Goal: Information Seeking & Learning: Understand process/instructions

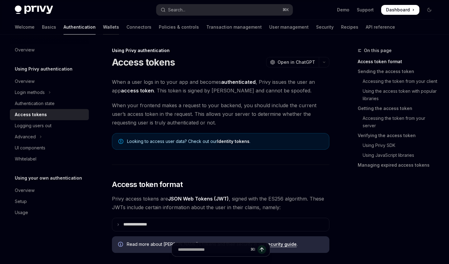
click at [103, 30] on link "Wallets" at bounding box center [111, 27] width 16 height 15
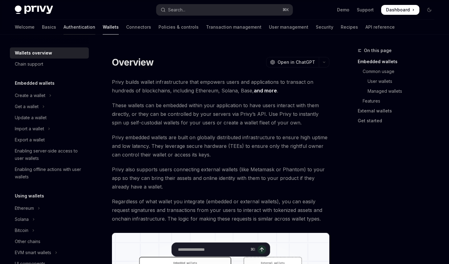
click at [63, 29] on link "Authentication" at bounding box center [79, 27] width 32 height 15
type textarea "*"
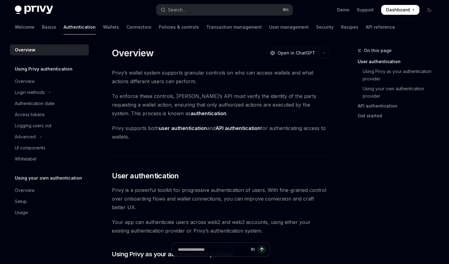
click at [179, 117] on span "To enforce these controls, Privy’s API must verify the identity of the party re…" at bounding box center [220, 105] width 217 height 26
click at [186, 10] on button "Search... ⌘ K" at bounding box center [224, 9] width 137 height 11
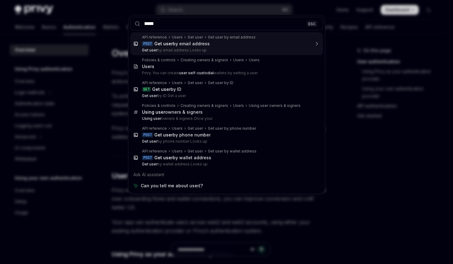
type input "******"
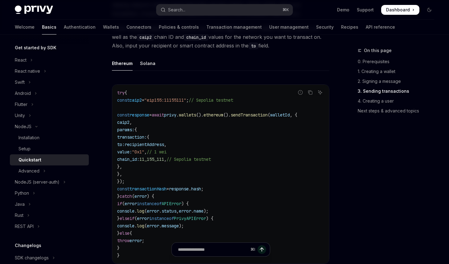
scroll to position [755, 0]
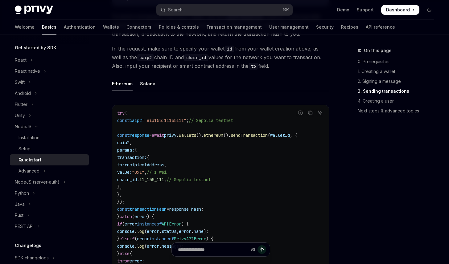
click at [219, 148] on code "try { const caip2 = "eip155:11155111" ; // Sepolia testnet const response = awa…" at bounding box center [220, 194] width 207 height 170
click at [264, 142] on code "try { const caip2 = "eip155:11155111" ; // Sepolia testnet const response = awa…" at bounding box center [220, 194] width 207 height 170
click at [267, 138] on span "sendTransaction" at bounding box center [249, 136] width 37 height 6
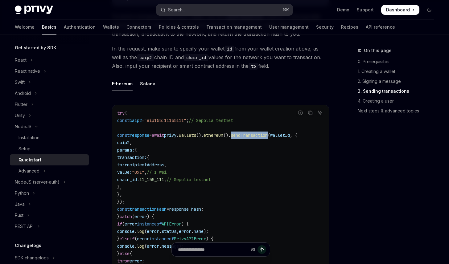
click at [201, 10] on button "Search... ⌘ K" at bounding box center [224, 9] width 137 height 11
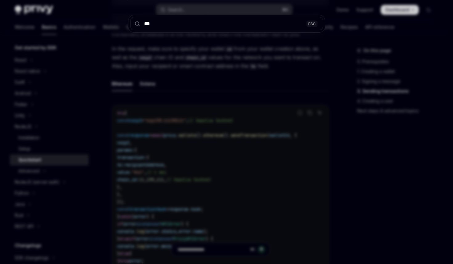
type input "****"
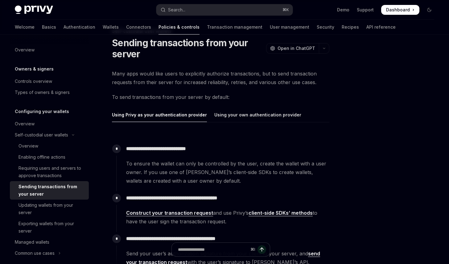
scroll to position [19, 0]
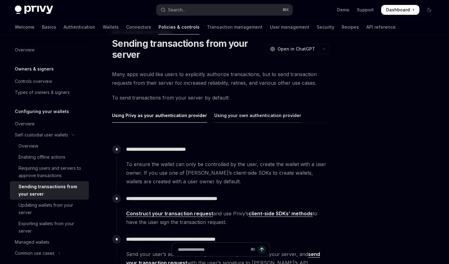
click at [229, 116] on div "Using your own authentication provider" at bounding box center [257, 115] width 87 height 14
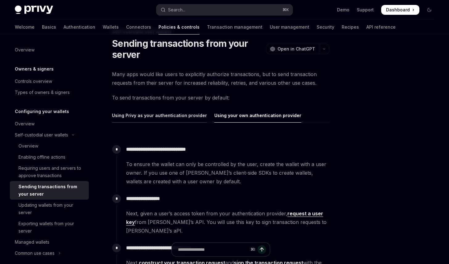
click at [162, 113] on div "Using Privy as your authentication provider" at bounding box center [159, 115] width 95 height 14
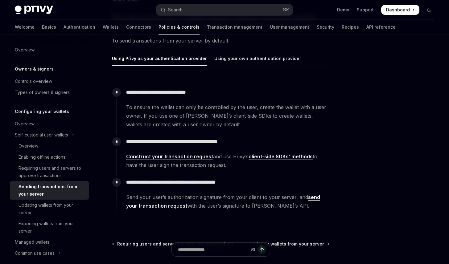
scroll to position [76, 0]
click at [174, 111] on span "To ensure the wallet can only be controlled by the user, create the wallet with…" at bounding box center [227, 116] width 203 height 26
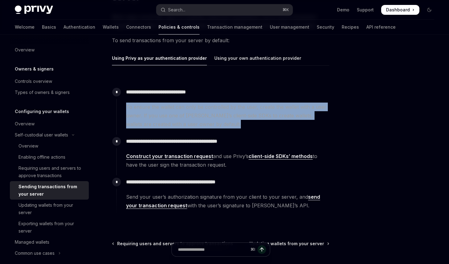
click at [174, 111] on span "To ensure the wallet can only be controlled by the user, create the wallet with…" at bounding box center [227, 116] width 203 height 26
click at [177, 109] on span "To ensure the wallet can only be controlled by the user, create the wallet with…" at bounding box center [227, 116] width 203 height 26
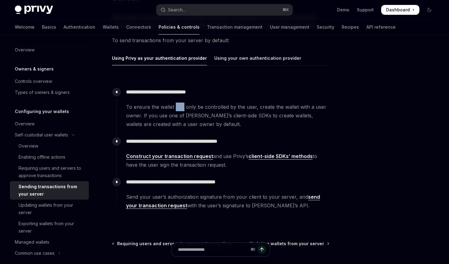
click at [177, 109] on span "To ensure the wallet can only be controlled by the user, create the wallet with…" at bounding box center [227, 116] width 203 height 26
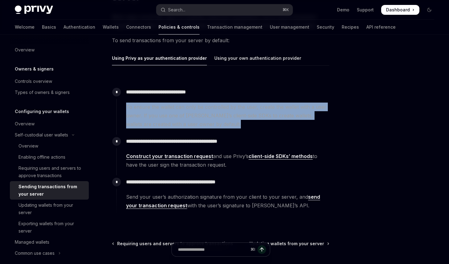
click at [177, 109] on span "To ensure the wallet can only be controlled by the user, create the wallet with…" at bounding box center [227, 116] width 203 height 26
click at [178, 109] on span "To ensure the wallet can only be controlled by the user, create the wallet with…" at bounding box center [227, 116] width 203 height 26
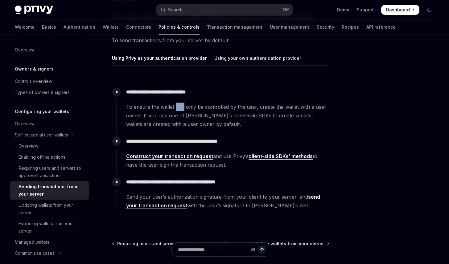
click at [178, 109] on span "To ensure the wallet can only be controlled by the user, create the wallet with…" at bounding box center [227, 116] width 203 height 26
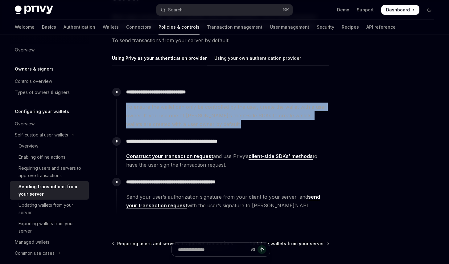
click at [178, 109] on span "To ensure the wallet can only be controlled by the user, create the wallet with…" at bounding box center [227, 116] width 203 height 26
click at [181, 109] on span "To ensure the wallet can only be controlled by the user, create the wallet with…" at bounding box center [227, 116] width 203 height 26
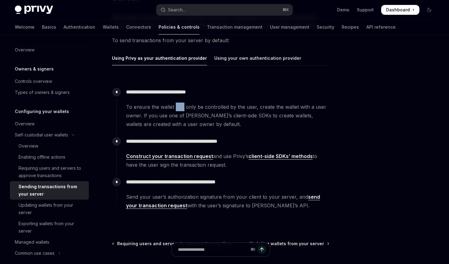
click at [181, 109] on span "To ensure the wallet can only be controlled by the user, create the wallet with…" at bounding box center [227, 116] width 203 height 26
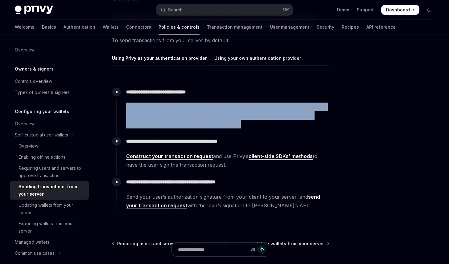
click at [181, 109] on span "To ensure the wallet can only be controlled by the user, create the wallet with…" at bounding box center [227, 116] width 203 height 26
click at [184, 110] on span "To ensure the wallet can only be controlled by the user, create the wallet with…" at bounding box center [227, 116] width 203 height 26
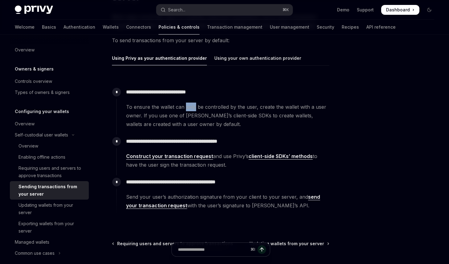
click at [184, 110] on span "To ensure the wallet can only be controlled by the user, create the wallet with…" at bounding box center [227, 116] width 203 height 26
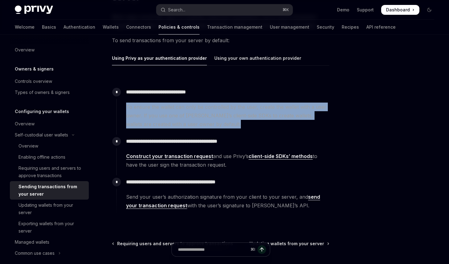
click at [184, 110] on span "To ensure the wallet can only be controlled by the user, create the wallet with…" at bounding box center [227, 116] width 203 height 26
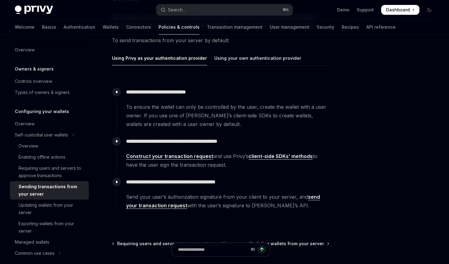
click at [185, 112] on span "To ensure the wallet can only be controlled by the user, create the wallet with…" at bounding box center [227, 116] width 203 height 26
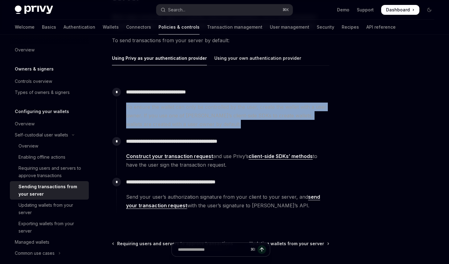
click at [185, 112] on span "To ensure the wallet can only be controlled by the user, create the wallet with…" at bounding box center [227, 116] width 203 height 26
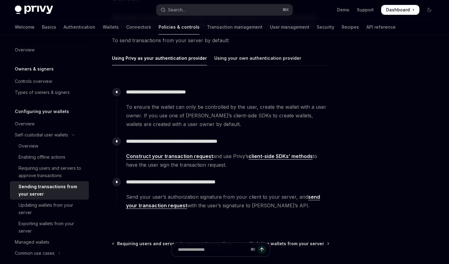
click at [176, 113] on span "To ensure the wallet can only be controlled by the user, create the wallet with…" at bounding box center [227, 116] width 203 height 26
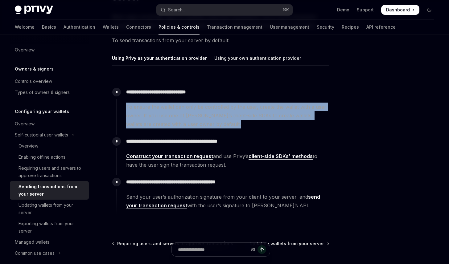
click at [176, 113] on span "To ensure the wallet can only be controlled by the user, create the wallet with…" at bounding box center [227, 116] width 203 height 26
click at [171, 114] on span "To ensure the wallet can only be controlled by the user, create the wallet with…" at bounding box center [227, 116] width 203 height 26
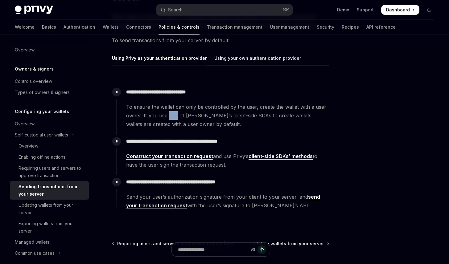
click at [171, 114] on span "To ensure the wallet can only be controlled by the user, create the wallet with…" at bounding box center [227, 116] width 203 height 26
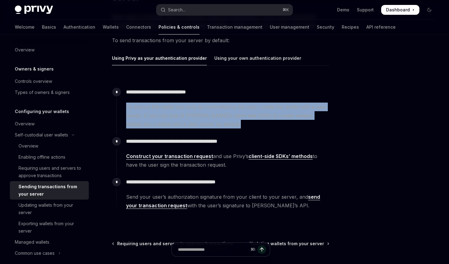
click at [171, 114] on span "To ensure the wallet can only be controlled by the user, create the wallet with…" at bounding box center [227, 116] width 203 height 26
click at [173, 114] on span "To ensure the wallet can only be controlled by the user, create the wallet with…" at bounding box center [227, 116] width 203 height 26
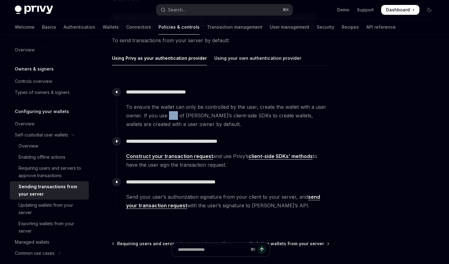
click at [173, 114] on span "To ensure the wallet can only be controlled by the user, create the wallet with…" at bounding box center [227, 116] width 203 height 26
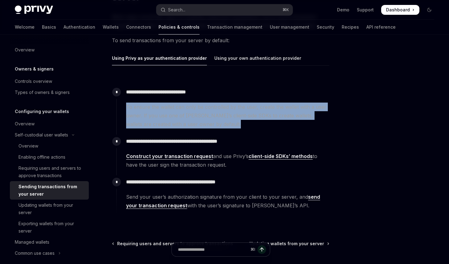
click at [173, 114] on span "To ensure the wallet can only be controlled by the user, create the wallet with…" at bounding box center [227, 116] width 203 height 26
click at [175, 112] on span "To ensure the wallet can only be controlled by the user, create the wallet with…" at bounding box center [227, 116] width 203 height 26
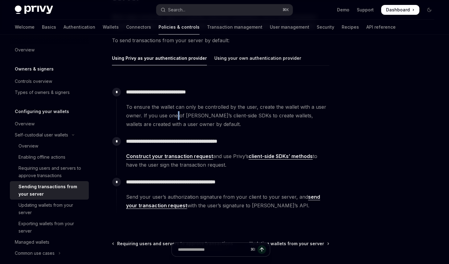
click at [175, 112] on span "To ensure the wallet can only be controlled by the user, create the wallet with…" at bounding box center [227, 116] width 203 height 26
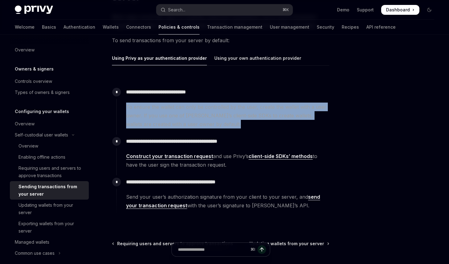
click at [175, 112] on span "To ensure the wallet can only be controlled by the user, create the wallet with…" at bounding box center [227, 116] width 203 height 26
click at [181, 111] on span "To ensure the wallet can only be controlled by the user, create the wallet with…" at bounding box center [227, 116] width 203 height 26
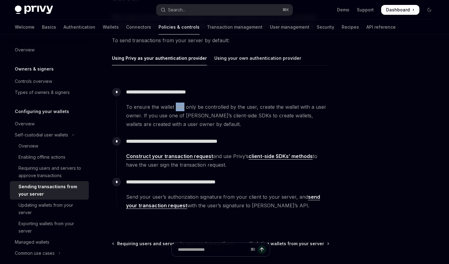
click at [181, 111] on span "To ensure the wallet can only be controlled by the user, create the wallet with…" at bounding box center [227, 116] width 203 height 26
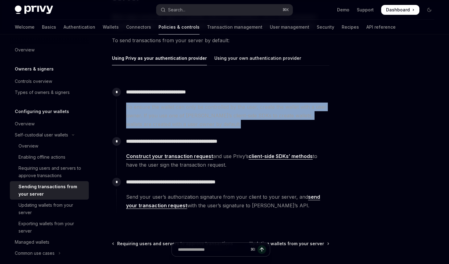
click at [181, 111] on span "To ensure the wallet can only be controlled by the user, create the wallet with…" at bounding box center [227, 116] width 203 height 26
click at [184, 110] on span "To ensure the wallet can only be controlled by the user, create the wallet with…" at bounding box center [227, 116] width 203 height 26
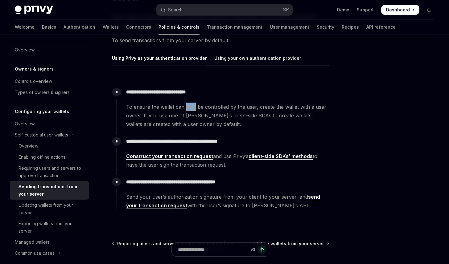
click at [184, 110] on span "To ensure the wallet can only be controlled by the user, create the wallet with…" at bounding box center [227, 116] width 203 height 26
click at [183, 112] on span "To ensure the wallet can only be controlled by the user, create the wallet with…" at bounding box center [227, 116] width 203 height 26
click at [313, 196] on link "send your transaction request" at bounding box center [223, 201] width 194 height 15
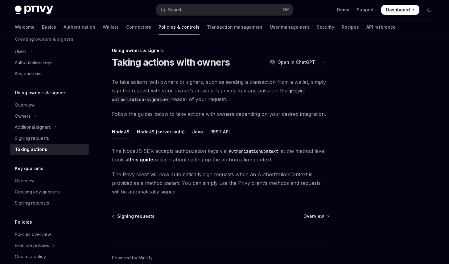
click at [322, 220] on div "⌘ I" at bounding box center [220, 230] width 217 height 23
click at [319, 217] on span "Overview" at bounding box center [313, 216] width 21 height 6
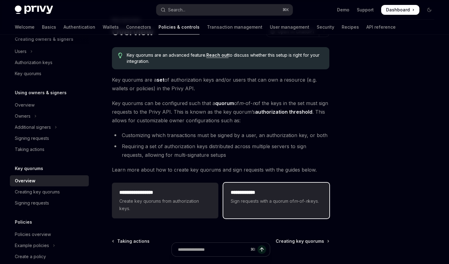
click at [275, 192] on h2 "**********" at bounding box center [276, 192] width 91 height 7
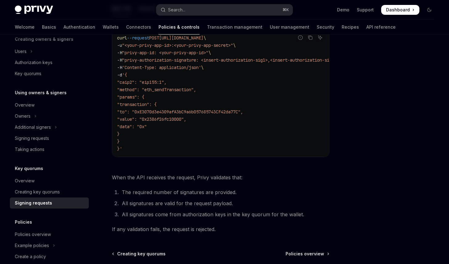
scroll to position [32, 0]
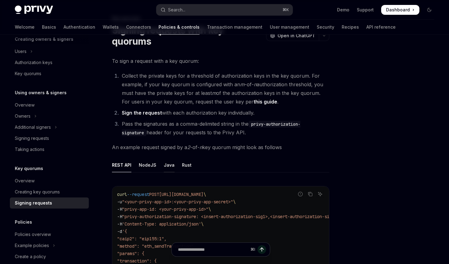
click at [168, 158] on div "Java" at bounding box center [169, 165] width 11 height 14
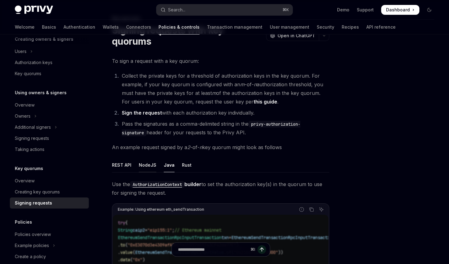
click at [149, 158] on div "NodeJS" at bounding box center [148, 165] width 18 height 14
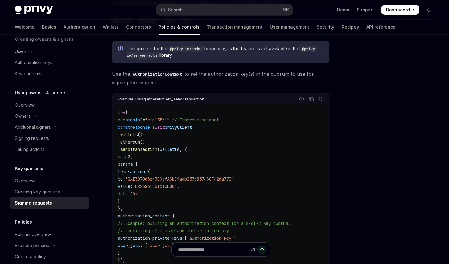
scroll to position [170, 0]
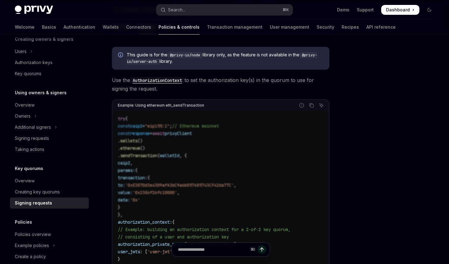
click at [174, 77] on code "AuthorizationContext" at bounding box center [157, 80] width 54 height 7
click at [221, 148] on code "try { const caip2 = "eip155:1" ; // Ethereum mainnet const response = await pri…" at bounding box center [221, 211] width 206 height 192
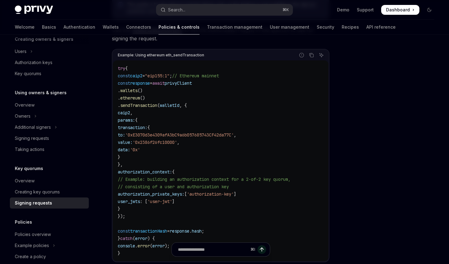
scroll to position [231, 0]
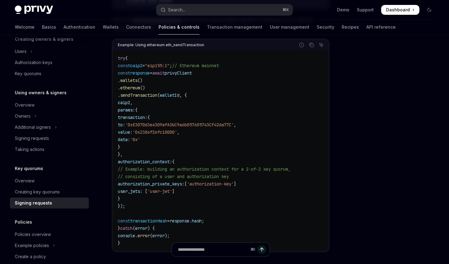
drag, startPoint x: 123, startPoint y: 122, endPoint x: 233, endPoint y: 145, distance: 112.4
click at [233, 145] on code "try { const caip2 = "eip155:1" ; // Ethereum mainnet const response = await pri…" at bounding box center [221, 151] width 206 height 192
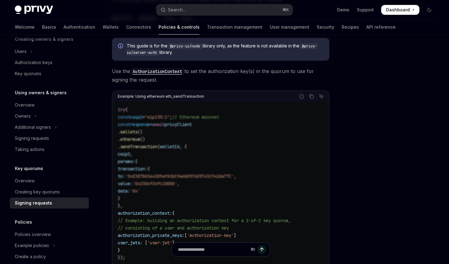
scroll to position [179, 0]
click at [206, 115] on span "// Ethereum mainnet" at bounding box center [195, 118] width 47 height 6
click at [191, 115] on span "// Ethereum mainnet" at bounding box center [195, 118] width 47 height 6
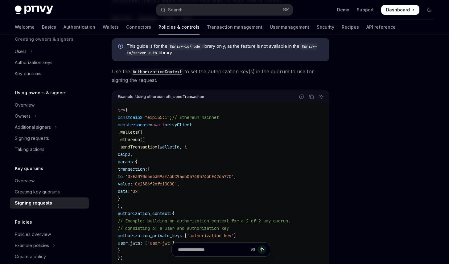
click at [194, 109] on code "try { const caip2 = "eip155:1" ; // Ethereum mainnet const response = await pri…" at bounding box center [221, 202] width 206 height 192
click at [200, 115] on span "// Ethereum mainnet" at bounding box center [195, 118] width 47 height 6
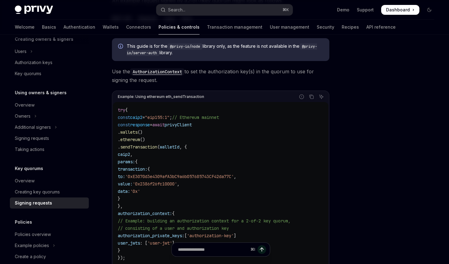
click at [204, 106] on code "try { const caip2 = "eip155:1" ; // Ethereum mainnet const response = await pri…" at bounding box center [221, 202] width 206 height 192
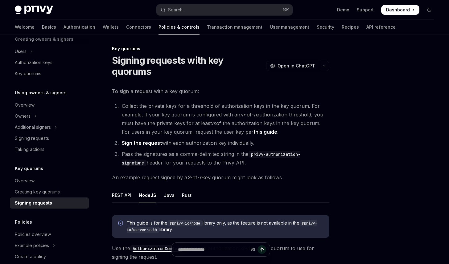
scroll to position [2, 0]
click at [313, 187] on ul "REST API NodeJS Java Rust" at bounding box center [220, 194] width 217 height 15
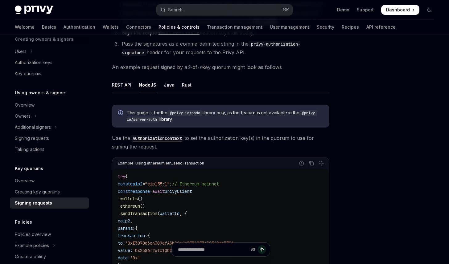
scroll to position [117, 0]
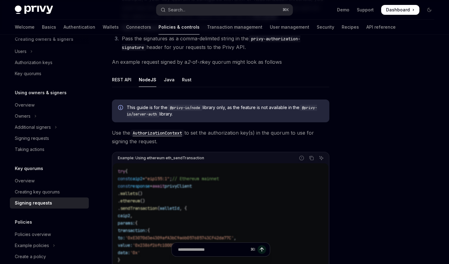
click at [257, 154] on div "Report incorrect code Copy Ask AI" at bounding box center [264, 158] width 121 height 8
click at [255, 129] on span "Use the AuthorizationContext to set the authorization key(s) in the quorum to u…" at bounding box center [220, 137] width 217 height 17
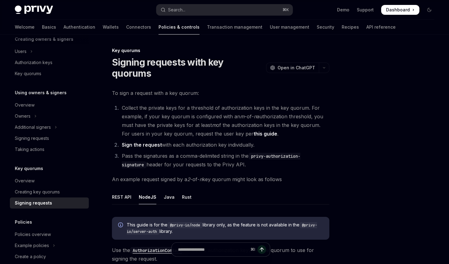
click at [278, 141] on li "Sign the request with each authorization key individually." at bounding box center [224, 145] width 209 height 9
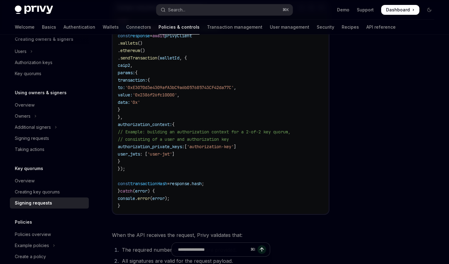
scroll to position [264, 0]
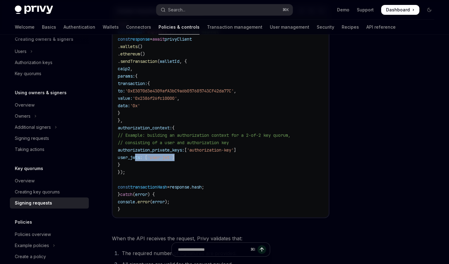
drag, startPoint x: 136, startPoint y: 146, endPoint x: 211, endPoint y: 146, distance: 75.2
click at [211, 146] on code "try { const caip2 = "eip155:1" ; // Ethereum mainnet const response = await pri…" at bounding box center [221, 117] width 206 height 192
copy span "user_jwts : [ 'user-jwt' ]"
click at [161, 83] on code "try { const caip2 = "eip155:1" ; // Ethereum mainnet const response = await pri…" at bounding box center [221, 117] width 206 height 192
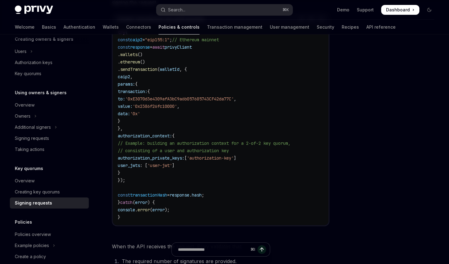
scroll to position [255, 0]
click at [162, 105] on span "'0x2386f26fc10000'" at bounding box center [155, 108] width 44 height 6
drag, startPoint x: 138, startPoint y: 82, endPoint x: 152, endPoint y: 110, distance: 31.4
click at [152, 110] on code "try { const caip2 = "eip155:1" ; // Ethereum mainnet const response = await pri…" at bounding box center [221, 126] width 206 height 192
copy code "transaction: { to: '0xE3070d3e4309afA3bC9a6b057685743CF42da77C' , value: '0x238…"
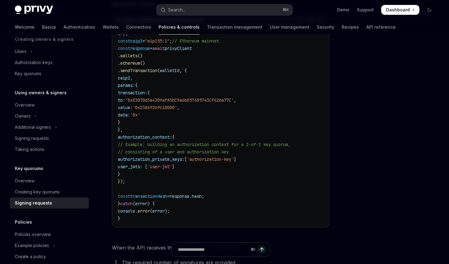
click at [204, 104] on code "try { const caip2 = "eip155:1" ; // Ethereum mainnet const response = await pri…" at bounding box center [221, 126] width 206 height 192
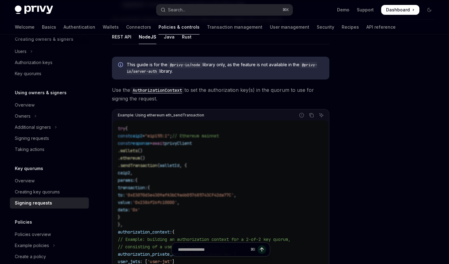
scroll to position [137, 0]
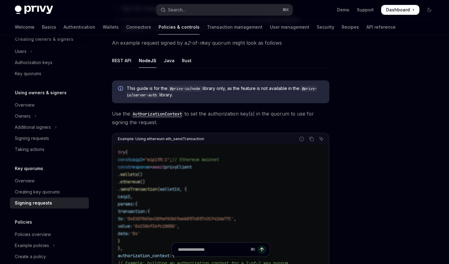
click at [211, 116] on div "This guide is for the @privy-io/node library only, as the feature is not availa…" at bounding box center [220, 216] width 217 height 280
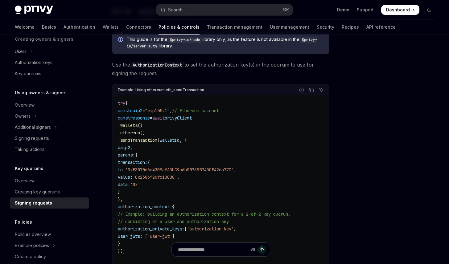
scroll to position [252, 0]
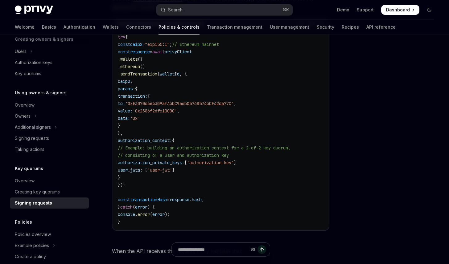
click at [212, 123] on code "try { const caip2 = "eip155:1" ; // Ethereum mainnet const response = await pri…" at bounding box center [221, 129] width 206 height 192
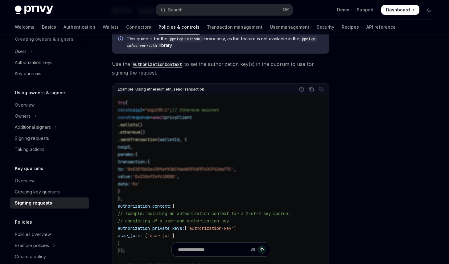
scroll to position [167, 0]
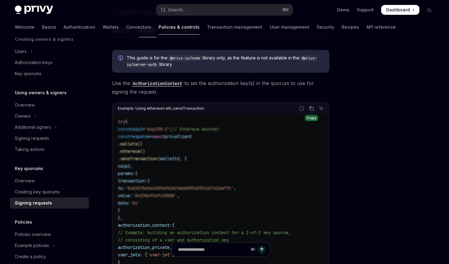
click at [308, 104] on button "Copy the contents from the code block" at bounding box center [311, 108] width 8 height 8
click at [223, 142] on code "try { const caip2 = "eip155:1" ; // Ethereum mainnet const response = await pri…" at bounding box center [221, 214] width 206 height 192
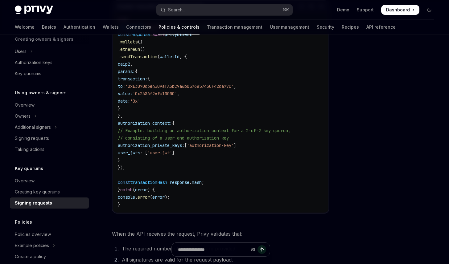
scroll to position [356, 0]
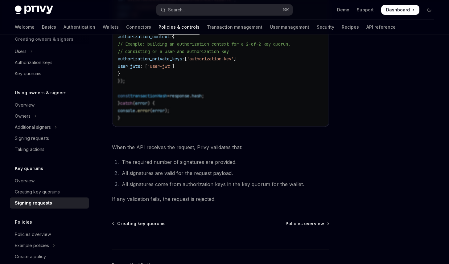
click at [209, 158] on li "The required number of signatures are provided." at bounding box center [224, 162] width 209 height 9
click at [138, 221] on span "Creating key quorums" at bounding box center [141, 224] width 48 height 6
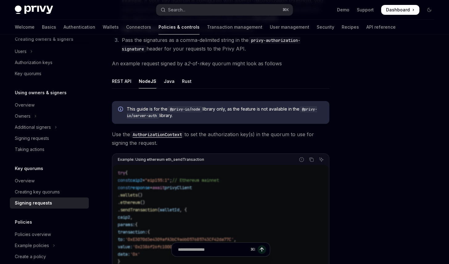
scroll to position [113, 0]
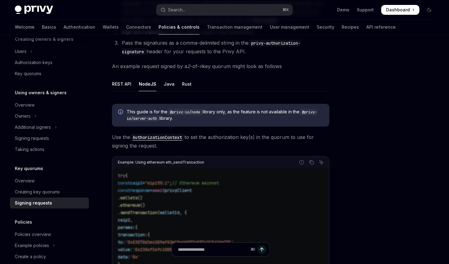
click at [341, 100] on div "Key quorums Signing requests with key quorums OpenAI Open in ChatGPT OpenAI Ope…" at bounding box center [224, 233] width 429 height 624
click at [367, 107] on div at bounding box center [392, 155] width 94 height 217
click at [259, 80] on ul "REST API NodeJS Java Rust" at bounding box center [220, 84] width 217 height 15
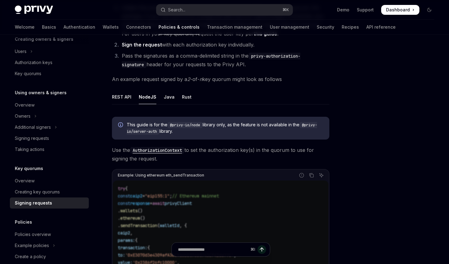
scroll to position [162, 0]
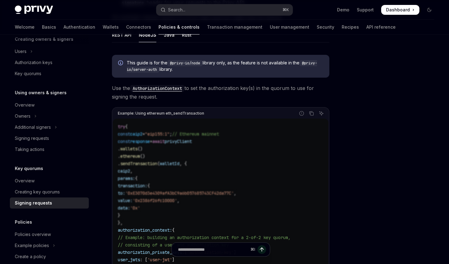
click at [247, 84] on span "Use the AuthorizationContext to set the authorization key(s) in the quorum to u…" at bounding box center [220, 92] width 217 height 17
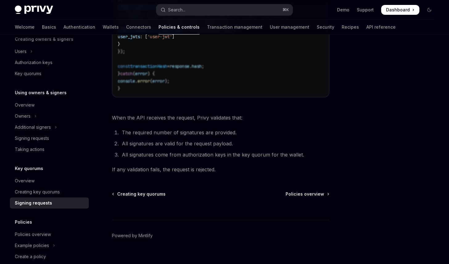
scroll to position [386, 0]
click at [300, 191] on span "Policies overview" at bounding box center [304, 194] width 39 height 6
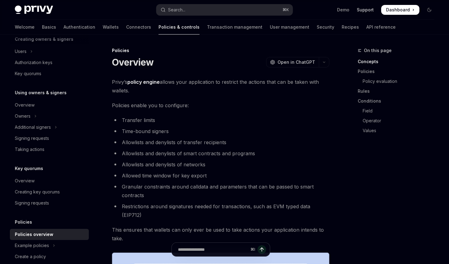
click at [371, 11] on link "Support" at bounding box center [365, 10] width 17 height 6
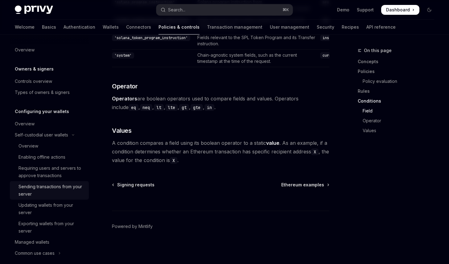
click at [46, 192] on div "Sending transactions from your server" at bounding box center [51, 190] width 67 height 15
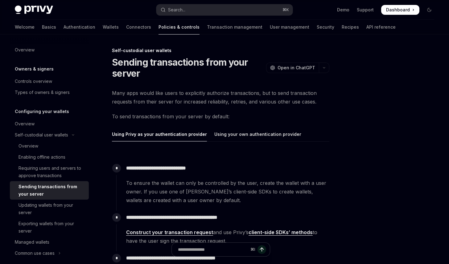
type textarea "*"
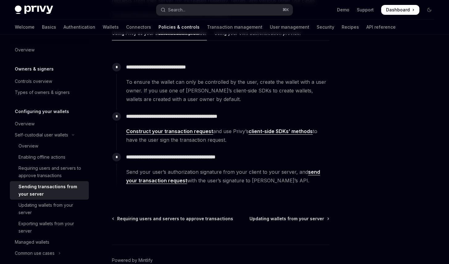
scroll to position [69, 0]
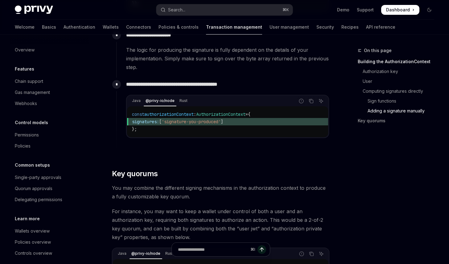
scroll to position [853, 0]
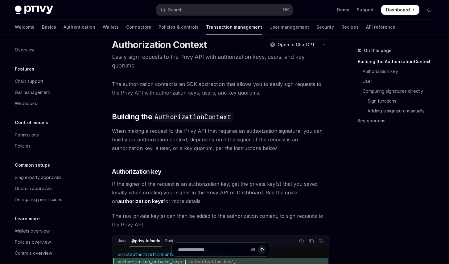
scroll to position [0, 0]
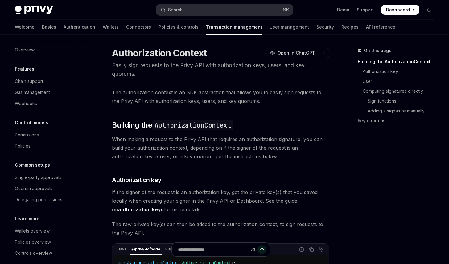
click at [190, 9] on button "Search... ⌘ K" at bounding box center [224, 9] width 137 height 11
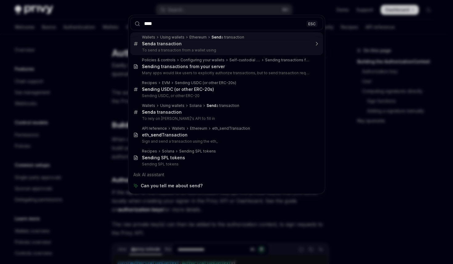
type input "*****"
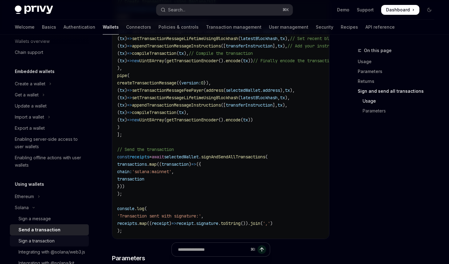
scroll to position [66, 0]
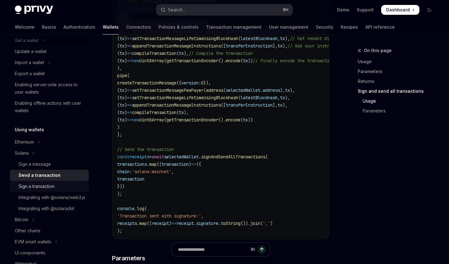
click at [49, 186] on div "Sign a transaction" at bounding box center [36, 186] width 36 height 7
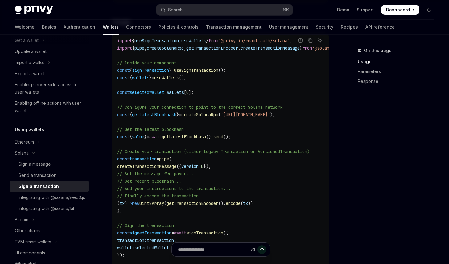
scroll to position [187, 0]
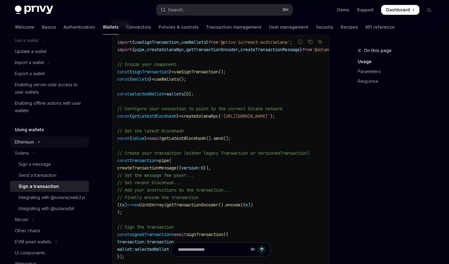
click at [48, 140] on button "Ethereum" at bounding box center [49, 142] width 79 height 11
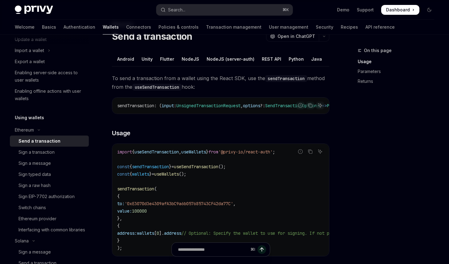
scroll to position [0, 69]
click at [187, 57] on div "NodeJS" at bounding box center [190, 59] width 18 height 14
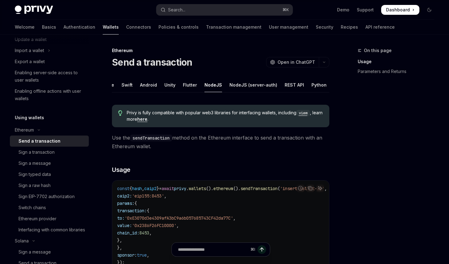
scroll to position [0, 41]
click at [228, 84] on ul "React React Native Swift Android Unity Flutter NodeJS NodeJS (server-auth) REST…" at bounding box center [220, 85] width 217 height 15
click at [235, 85] on div "NodeJS (server-auth)" at bounding box center [259, 85] width 48 height 14
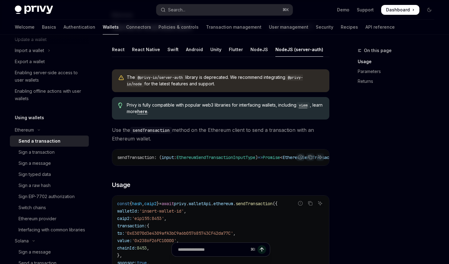
scroll to position [125, 0]
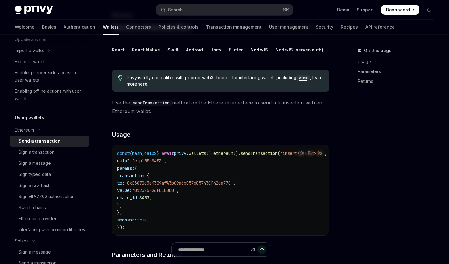
scroll to position [36, 0]
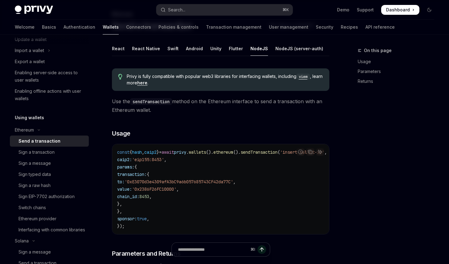
drag, startPoint x: 236, startPoint y: 159, endPoint x: 276, endPoint y: 163, distance: 39.7
click at [309, 169] on code "const { hash , caip2 } = await privy . wallets (). ethereum (). sendTransaction…" at bounding box center [231, 189] width 229 height 81
click at [270, 162] on code "const { hash , caip2 } = await privy . wallets (). ethereum (). sendTransaction…" at bounding box center [231, 189] width 229 height 81
click at [313, 156] on button "Copy the contents from the code block" at bounding box center [310, 152] width 8 height 8
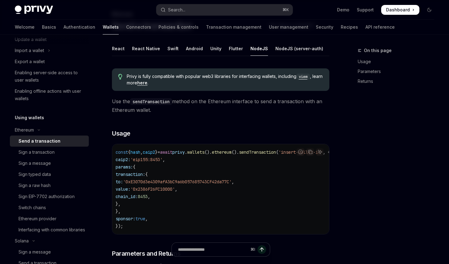
click at [210, 122] on div "Privy is fully compatible with popular web3 libraries for interfacing wallets, …" at bounding box center [220, 186] width 217 height 246
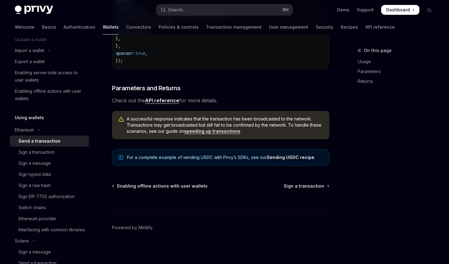
scroll to position [210, 0]
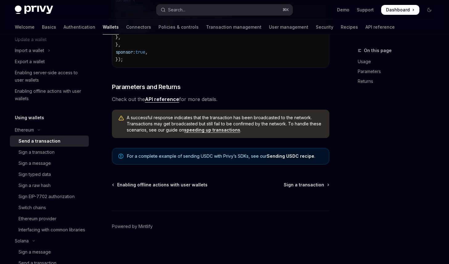
click at [42, 142] on div "Send a transaction" at bounding box center [39, 140] width 42 height 7
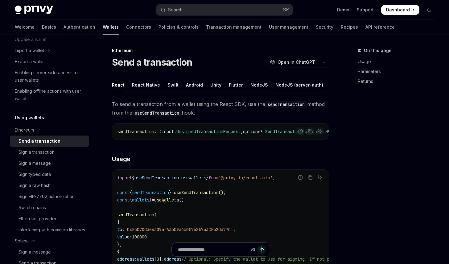
click at [284, 85] on div "NodeJS (server-auth)" at bounding box center [299, 85] width 48 height 14
type textarea "*"
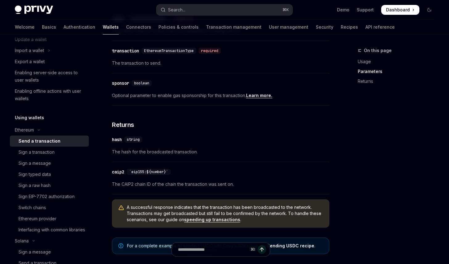
scroll to position [404, 0]
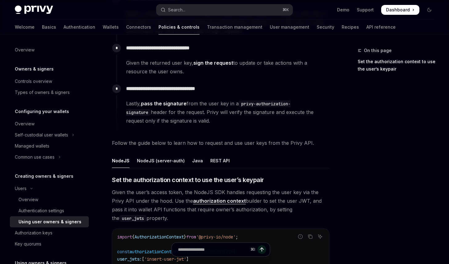
scroll to position [200, 0]
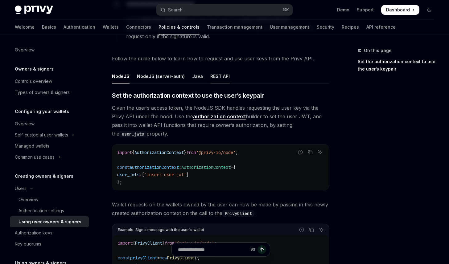
click at [221, 77] on div "REST API" at bounding box center [219, 76] width 19 height 14
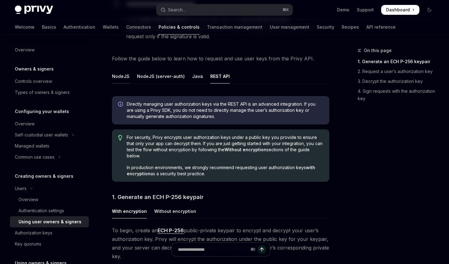
click at [119, 76] on div "NodeJS" at bounding box center [121, 76] width 18 height 14
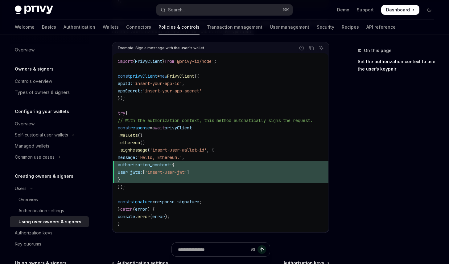
scroll to position [380, 0]
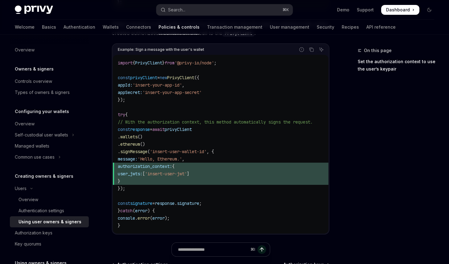
click at [147, 167] on span "authorization_context:" at bounding box center [145, 167] width 54 height 6
drag, startPoint x: 134, startPoint y: 166, endPoint x: 145, endPoint y: 180, distance: 17.6
click at [145, 180] on code "import { PrivyClient } from '@privy-io/node' ; const privyClient = new PrivyCli…" at bounding box center [223, 144] width 210 height 170
copy code "authorization_context: { user_jwts: [ 'insert-user-jwt' ] }"
click at [254, 117] on code "import { PrivyClient } from '@privy-io/node' ; const privyClient = new PrivyCli…" at bounding box center [223, 144] width 210 height 170
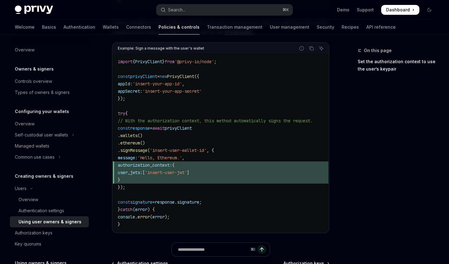
scroll to position [388, 0]
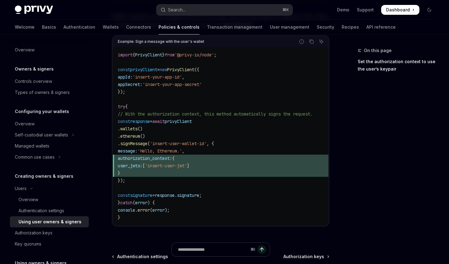
click at [240, 112] on span "// With the authorization context, this method automatically signs the request." at bounding box center [215, 114] width 195 height 6
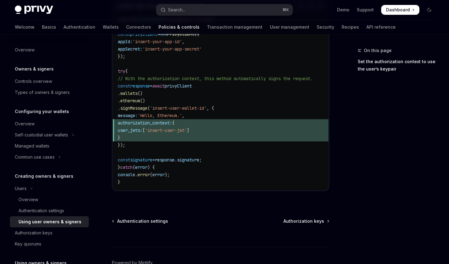
scroll to position [426, 0]
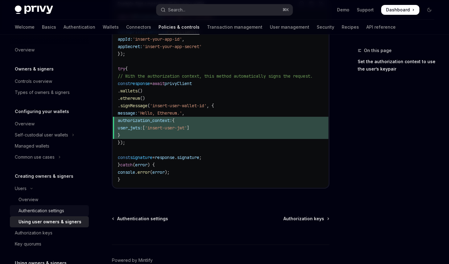
click at [62, 209] on div "Authentication settings" at bounding box center [41, 210] width 46 height 7
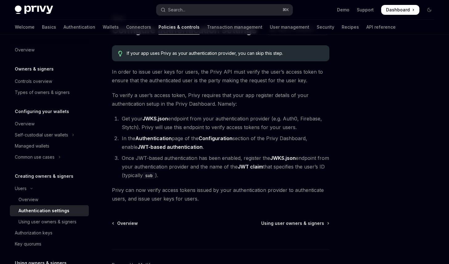
scroll to position [71, 0]
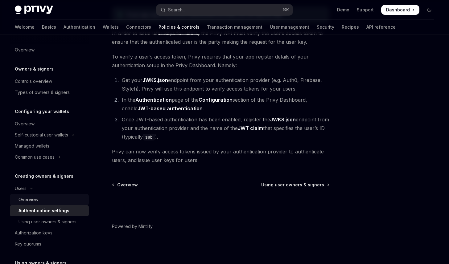
drag, startPoint x: 36, startPoint y: 220, endPoint x: 30, endPoint y: 204, distance: 17.4
click at [36, 220] on div "Using user owners & signers" at bounding box center [47, 221] width 58 height 7
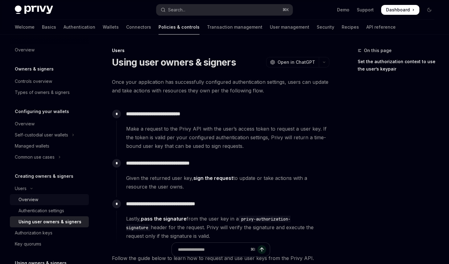
click at [28, 199] on div "Overview" at bounding box center [28, 199] width 20 height 7
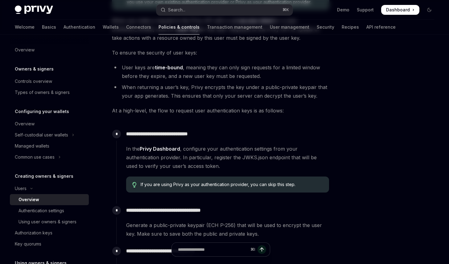
scroll to position [234, 0]
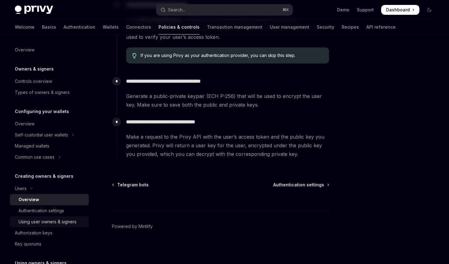
click at [51, 217] on link "Using user owners & signers" at bounding box center [49, 221] width 79 height 11
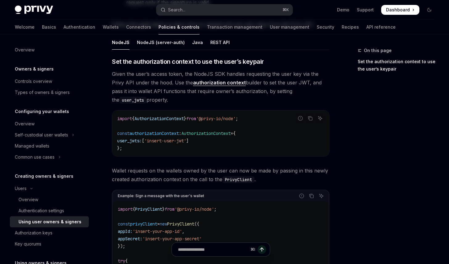
type textarea "*"
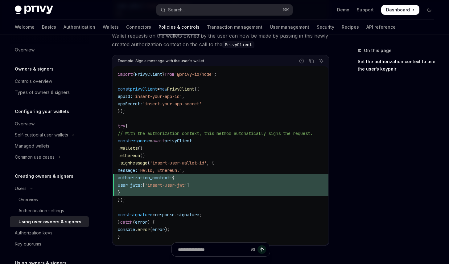
scroll to position [369, 0]
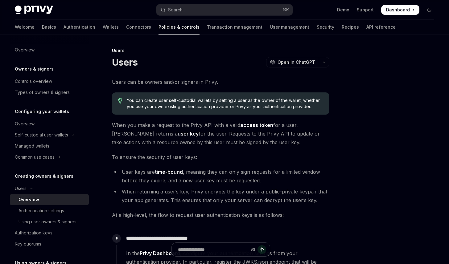
click at [214, 18] on div "Privy Docs home page Search... ⌘ K Demo Support Dashboard Dashboard Search..." at bounding box center [224, 10] width 419 height 20
click at [214, 16] on div "Privy Docs home page Search... ⌘ K Demo Support Dashboard Dashboard Search..." at bounding box center [224, 10] width 419 height 20
click at [214, 14] on button "Search... ⌘ K" at bounding box center [224, 9] width 137 height 11
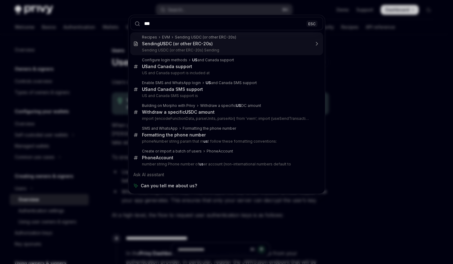
type input "****"
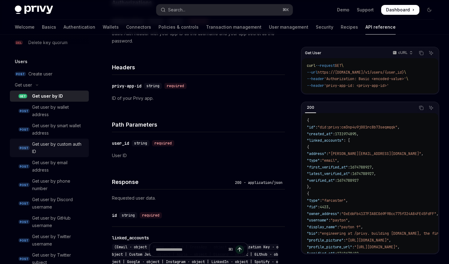
scroll to position [488, 0]
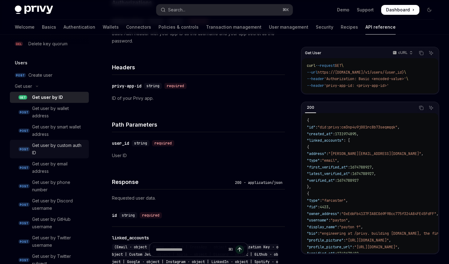
click at [57, 149] on div "Get user by custom auth ID" at bounding box center [58, 149] width 53 height 15
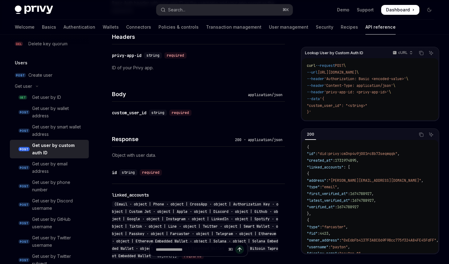
scroll to position [170, 0]
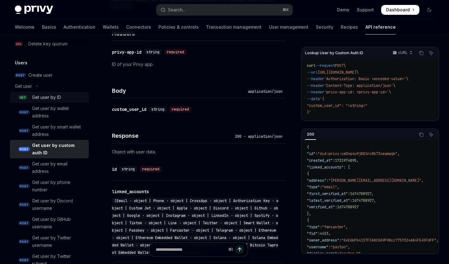
click at [55, 97] on div "Get user by ID" at bounding box center [46, 97] width 29 height 7
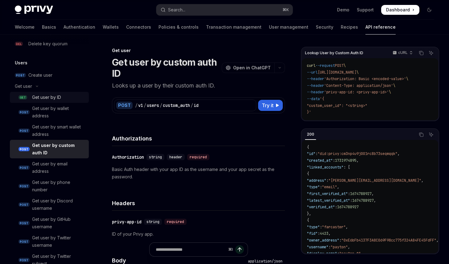
type textarea "*"
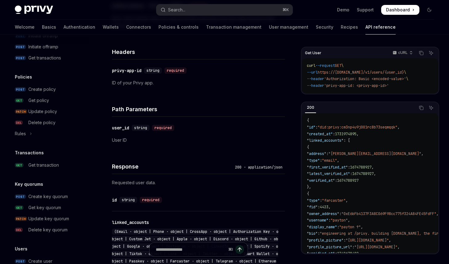
scroll to position [141, 0]
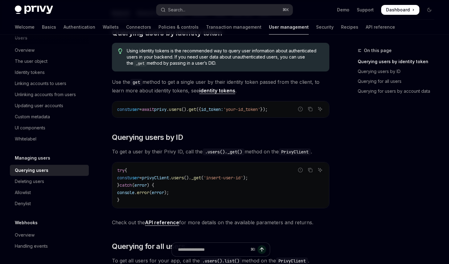
scroll to position [85, 0]
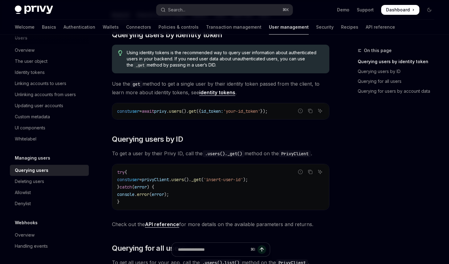
click at [209, 92] on link "identity tokens" at bounding box center [217, 92] width 36 height 6
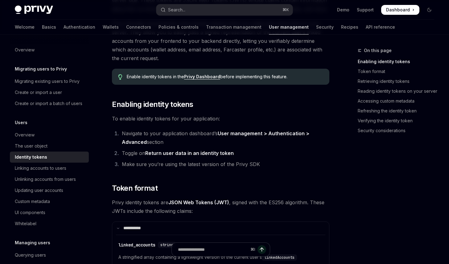
scroll to position [102, 0]
click at [392, 14] on span at bounding box center [400, 10] width 38 height 10
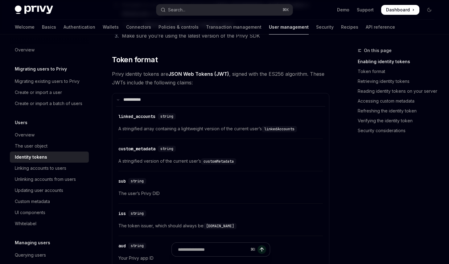
click at [124, 75] on span "Privy identity tokens are JSON Web Tokens (JWT) , signed with the ES256 algorit…" at bounding box center [220, 78] width 217 height 17
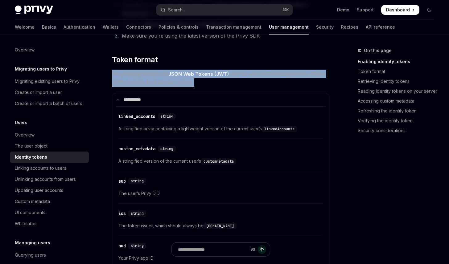
click at [124, 75] on span "Privy identity tokens are JSON Web Tokens (JWT) , signed with the ES256 algorit…" at bounding box center [220, 78] width 217 height 17
click at [128, 74] on span "Privy identity tokens are JSON Web Tokens (JWT) , signed with the ES256 algorit…" at bounding box center [220, 78] width 217 height 17
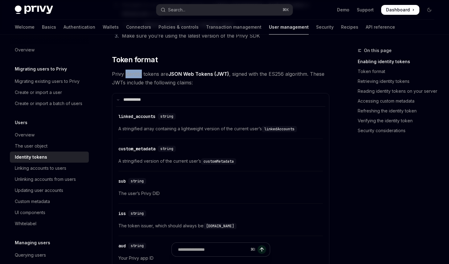
click at [128, 74] on span "Privy identity tokens are JSON Web Tokens (JWT) , signed with the ES256 algorit…" at bounding box center [220, 78] width 217 height 17
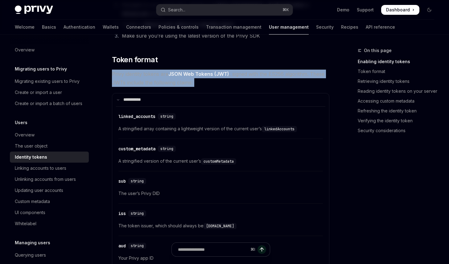
click at [128, 74] on span "Privy identity tokens are JSON Web Tokens (JWT) , signed with the ES256 algorit…" at bounding box center [220, 78] width 217 height 17
click at [133, 73] on span "Privy identity tokens are JSON Web Tokens (JWT) , signed with the ES256 algorit…" at bounding box center [220, 78] width 217 height 17
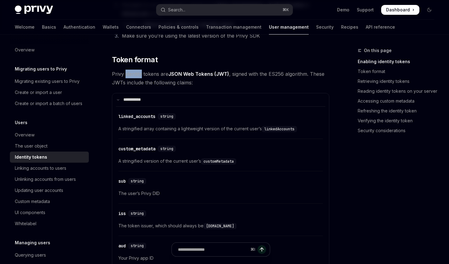
click at [133, 73] on span "Privy identity tokens are JSON Web Tokens (JWT) , signed with the ES256 algorit…" at bounding box center [220, 78] width 217 height 17
click at [126, 71] on span "Privy identity tokens are JSON Web Tokens (JWT) , signed with the ES256 algorit…" at bounding box center [220, 78] width 217 height 17
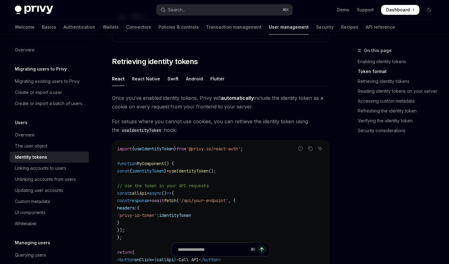
scroll to position [554, 0]
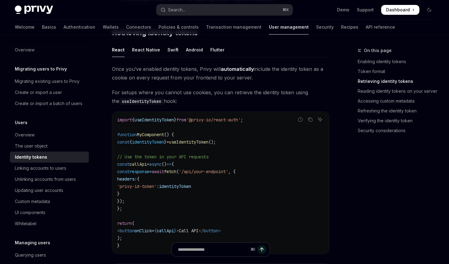
click at [161, 142] on span "identityToken" at bounding box center [148, 142] width 32 height 6
copy code "const { identityToken } = useIdentityToken ();"
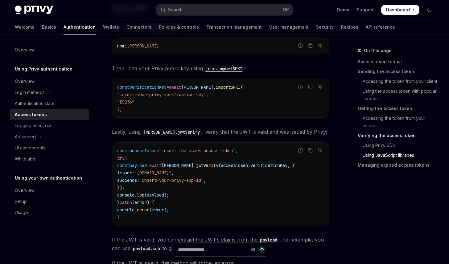
scroll to position [1702, 0]
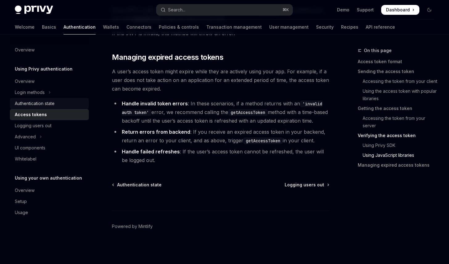
click at [40, 108] on link "Authentication state" at bounding box center [49, 103] width 79 height 11
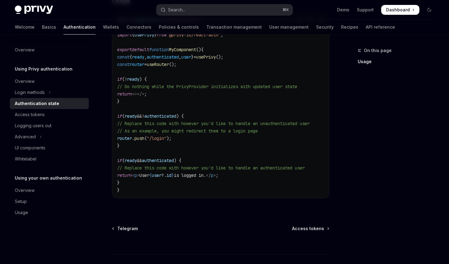
scroll to position [223, 0]
click at [30, 114] on div "Access tokens" at bounding box center [30, 114] width 30 height 7
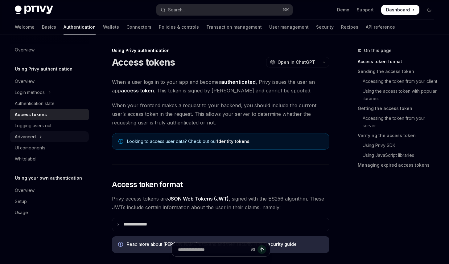
click at [29, 136] on div "Advanced" at bounding box center [25, 136] width 21 height 7
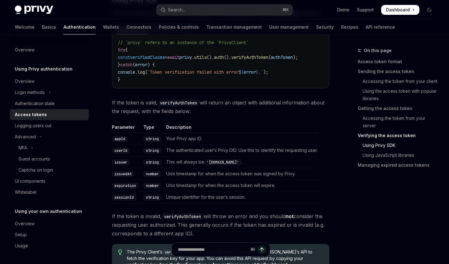
scroll to position [1032, 0]
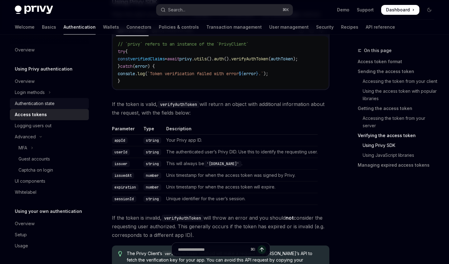
click at [35, 103] on div "Authentication state" at bounding box center [35, 103] width 40 height 7
type textarea "*"
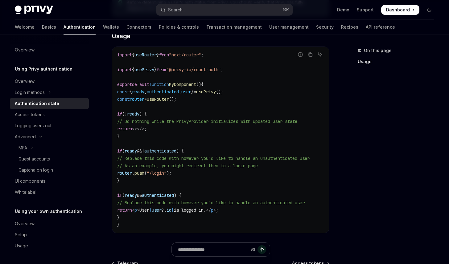
scroll to position [245, 0]
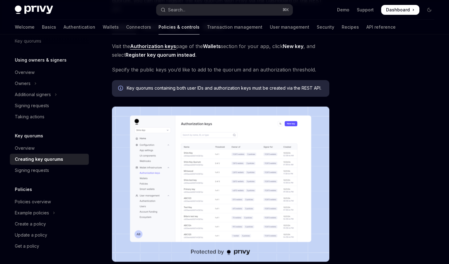
scroll to position [212, 0]
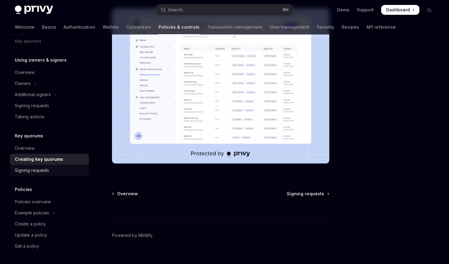
click at [43, 167] on div "Signing requests" at bounding box center [32, 170] width 34 height 7
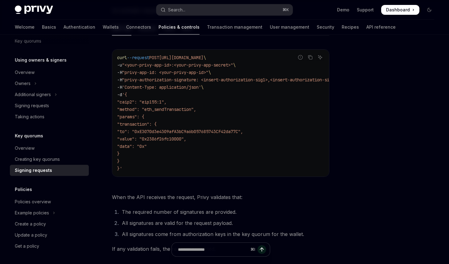
scroll to position [249, 0]
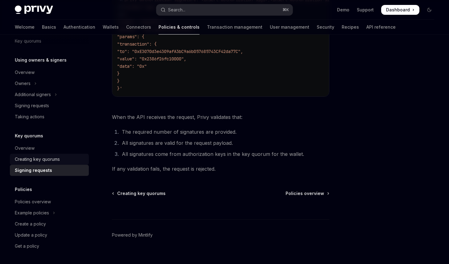
click at [35, 160] on div "Creating key quorums" at bounding box center [37, 159] width 45 height 7
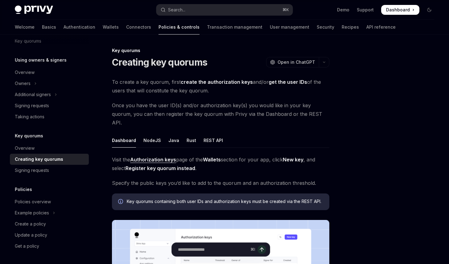
type textarea "*"
click at [357, 128] on div at bounding box center [392, 155] width 94 height 217
click at [148, 78] on span "To create a key quorum, first create the authorization keys and/or get the user…" at bounding box center [220, 86] width 217 height 17
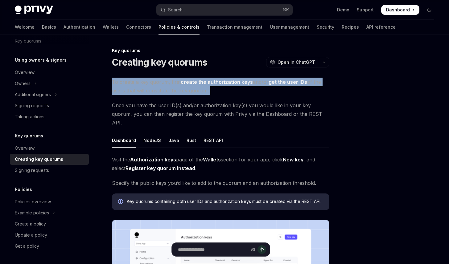
click at [148, 78] on span "To create a key quorum, first create the authorization keys and/or get the user…" at bounding box center [220, 86] width 217 height 17
click at [149, 81] on span "To create a key quorum, first create the authorization keys and/or get the user…" at bounding box center [220, 86] width 217 height 17
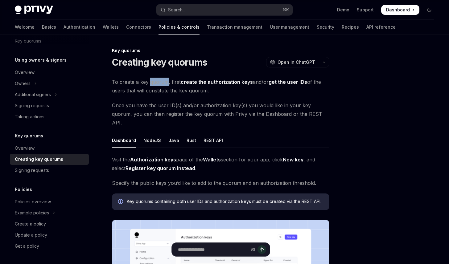
click at [149, 81] on span "To create a key quorum, first create the authorization keys and/or get the user…" at bounding box center [220, 86] width 217 height 17
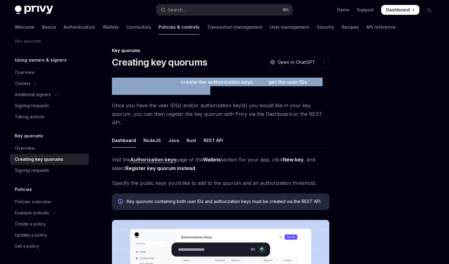
click at [149, 81] on span "To create a key quorum, first create the authorization keys and/or get the user…" at bounding box center [220, 86] width 217 height 17
click at [152, 81] on span "To create a key quorum, first create the authorization keys and/or get the user…" at bounding box center [220, 86] width 217 height 17
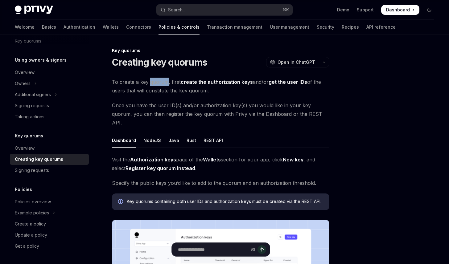
click at [152, 81] on span "To create a key quorum, first create the authorization keys and/or get the user…" at bounding box center [220, 86] width 217 height 17
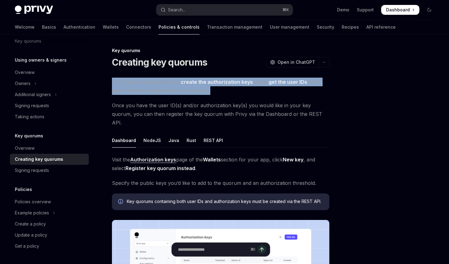
click at [152, 81] on span "To create a key quorum, first create the authorization keys and/or get the user…" at bounding box center [220, 86] width 217 height 17
click at [156, 81] on span "To create a key quorum, first create the authorization keys and/or get the user…" at bounding box center [220, 86] width 217 height 17
click at [159, 81] on span "To create a key quorum, first create the authorization keys and/or get the user…" at bounding box center [220, 86] width 217 height 17
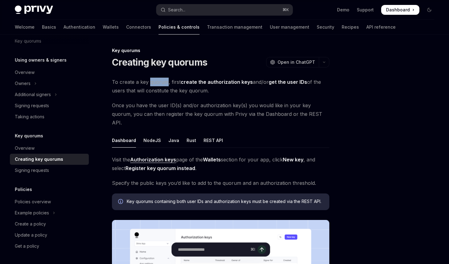
click at [159, 81] on span "To create a key quorum, first create the authorization keys and/or get the user…" at bounding box center [220, 86] width 217 height 17
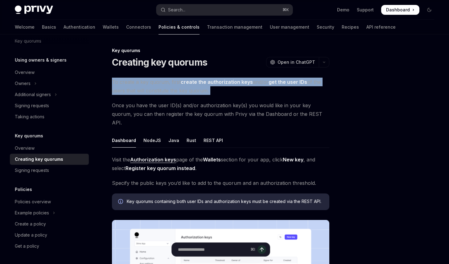
click at [159, 81] on span "To create a key quorum, first create the authorization keys and/or get the user…" at bounding box center [220, 86] width 217 height 17
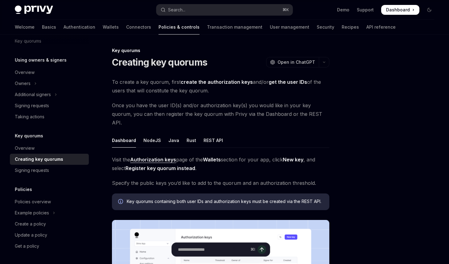
click at [211, 91] on span "To create a key quorum, first create the authorization keys and/or get the user…" at bounding box center [220, 86] width 217 height 17
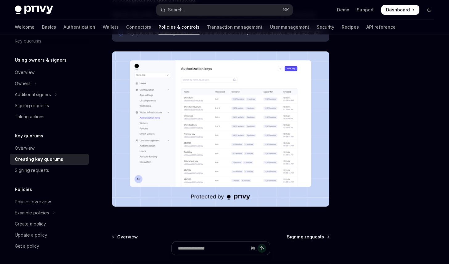
scroll to position [212, 0]
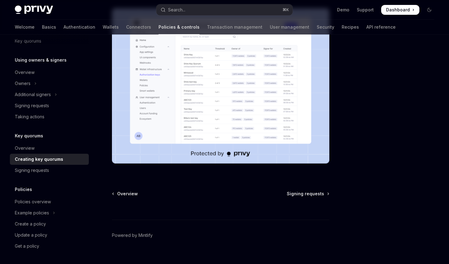
click at [288, 191] on div "Overview Signing requests" at bounding box center [220, 194] width 217 height 6
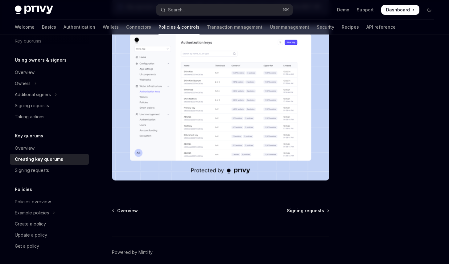
scroll to position [139, 0]
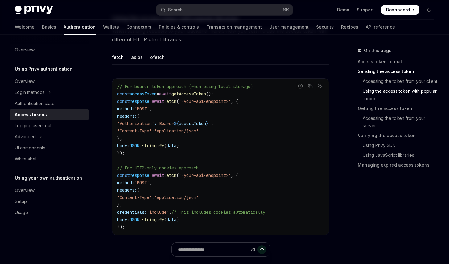
scroll to position [549, 0]
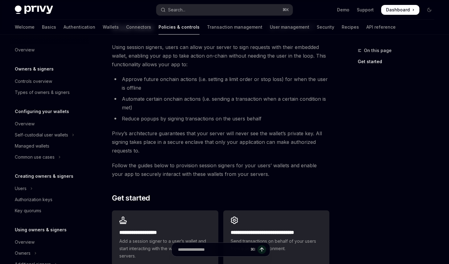
scroll to position [79, 0]
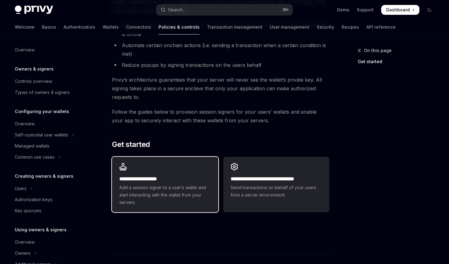
click at [174, 173] on div "**********" at bounding box center [165, 184] width 106 height 55
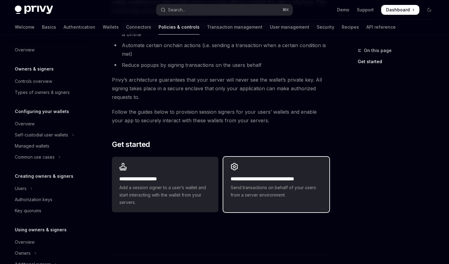
click at [247, 189] on span "Send transactions on behalf of your users from a server environment." at bounding box center [276, 191] width 91 height 15
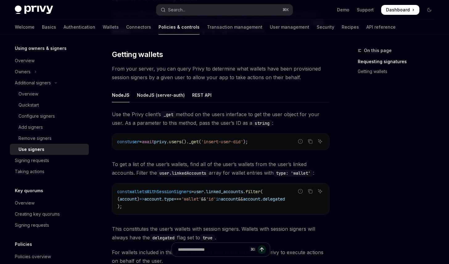
scroll to position [292, 0]
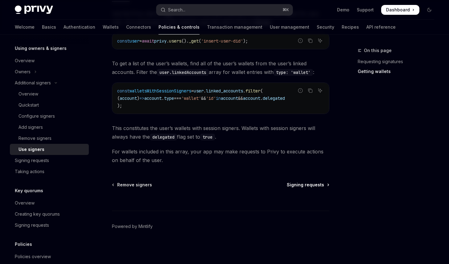
click at [308, 183] on span "Signing requests" at bounding box center [305, 185] width 37 height 6
type textarea "*"
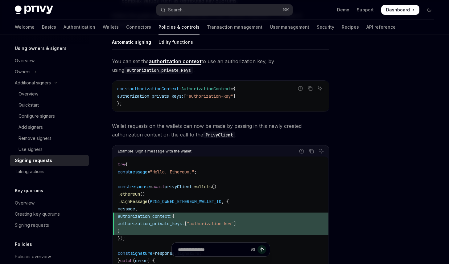
scroll to position [248, 0]
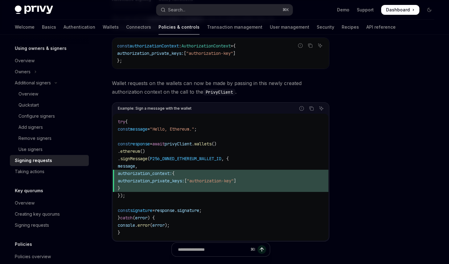
drag, startPoint x: 360, startPoint y: 63, endPoint x: 380, endPoint y: 0, distance: 65.9
click at [360, 63] on div at bounding box center [392, 155] width 94 height 217
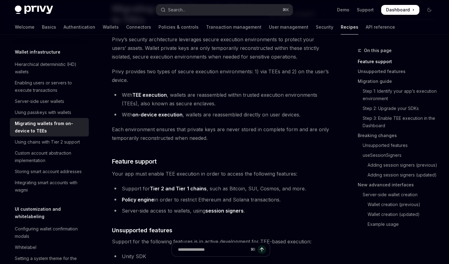
scroll to position [62, 0]
